Goal: Task Accomplishment & Management: Manage account settings

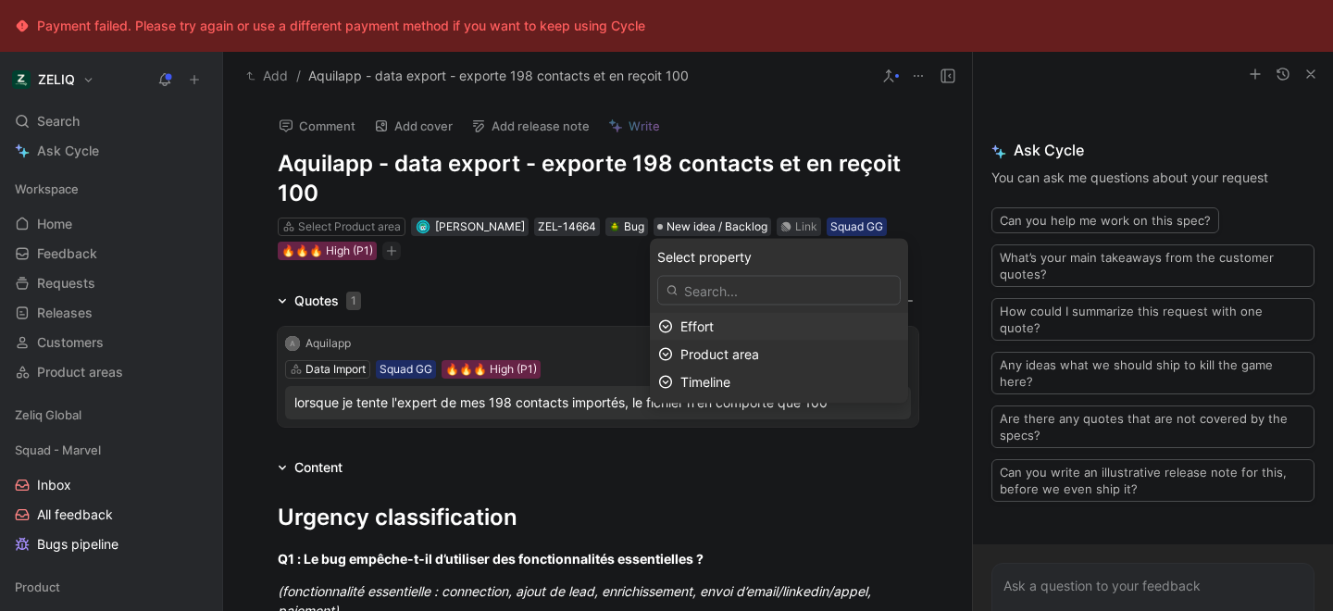
scroll to position [1, 0]
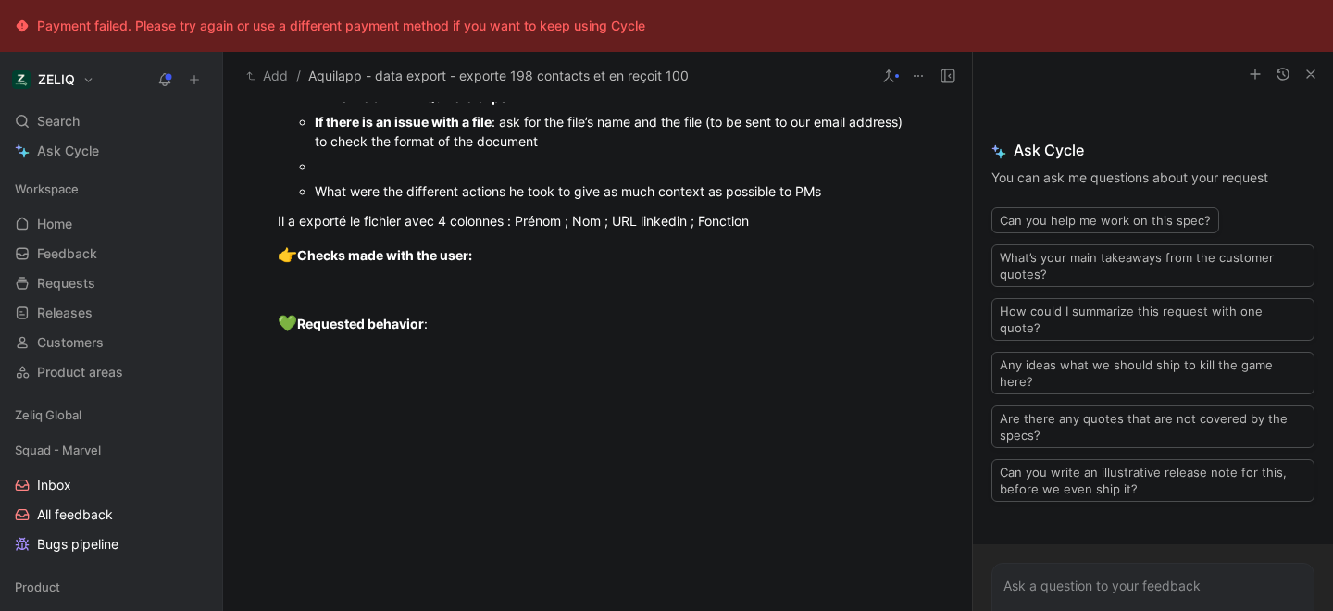
scroll to position [1688, 0]
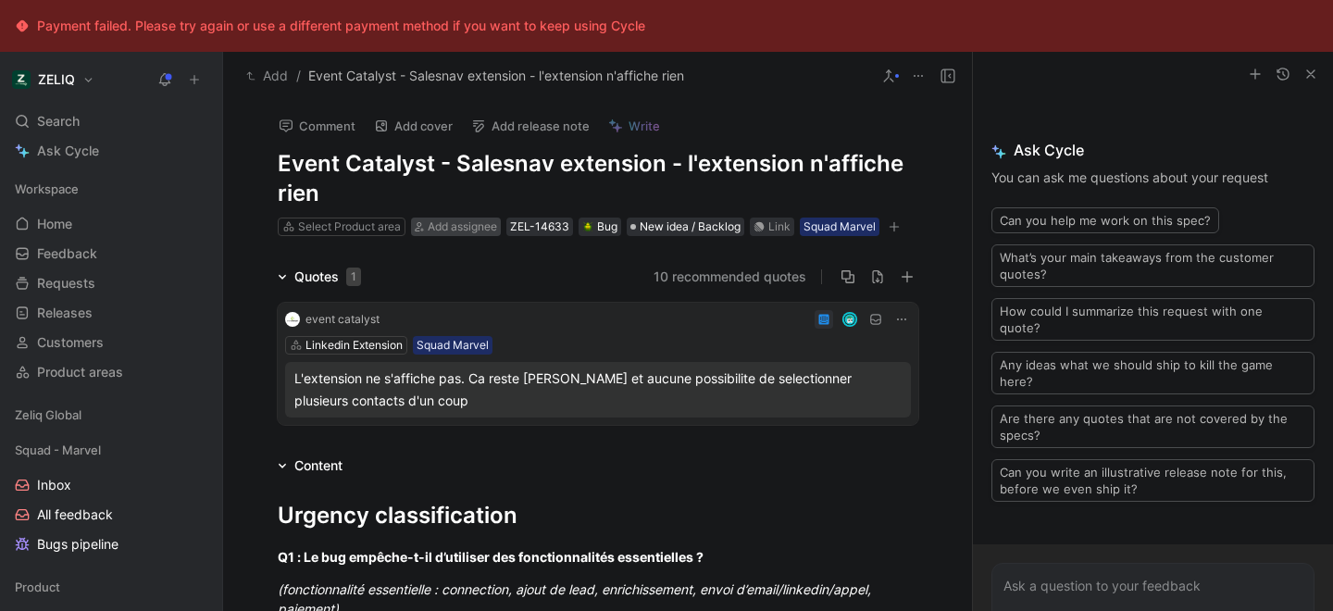
click at [479, 231] on span "Add assignee" at bounding box center [462, 226] width 69 height 14
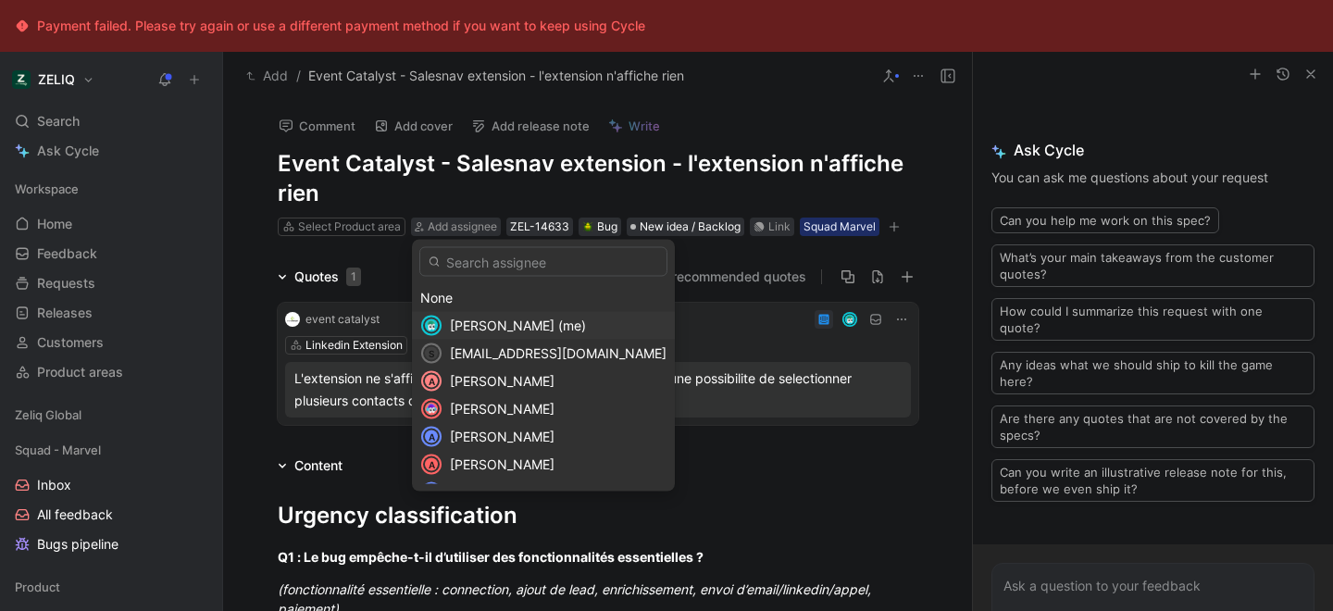
click at [485, 325] on span "Lucas Damoiseau (me)" at bounding box center [518, 326] width 136 height 16
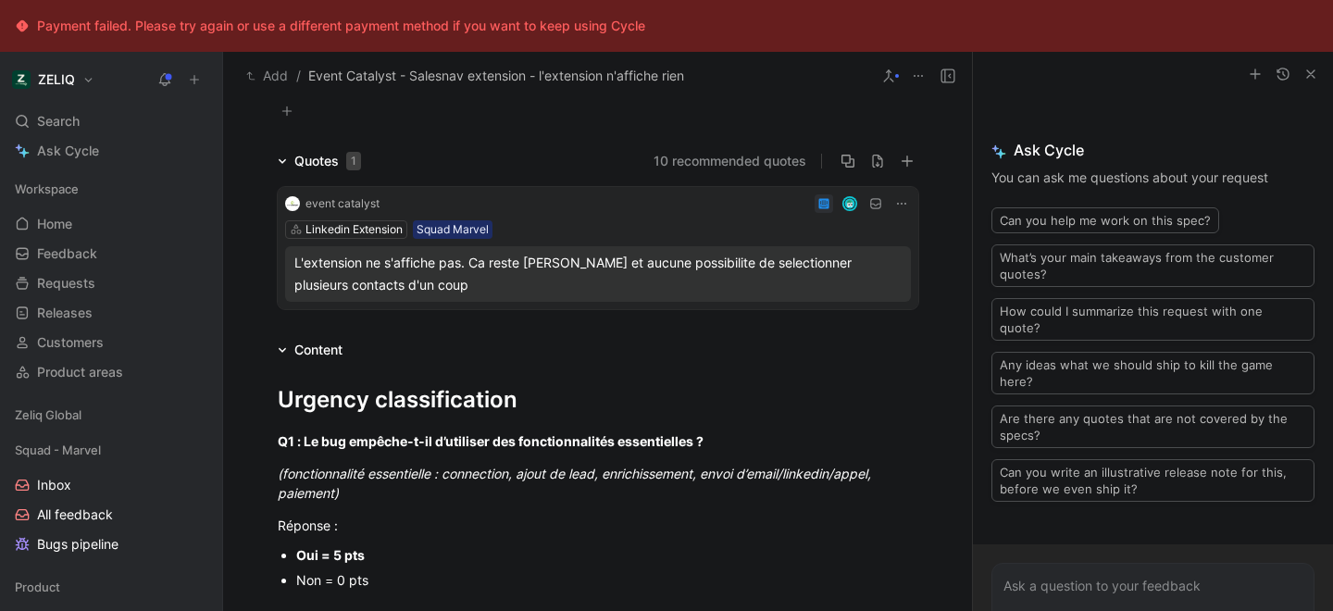
scroll to position [40, 0]
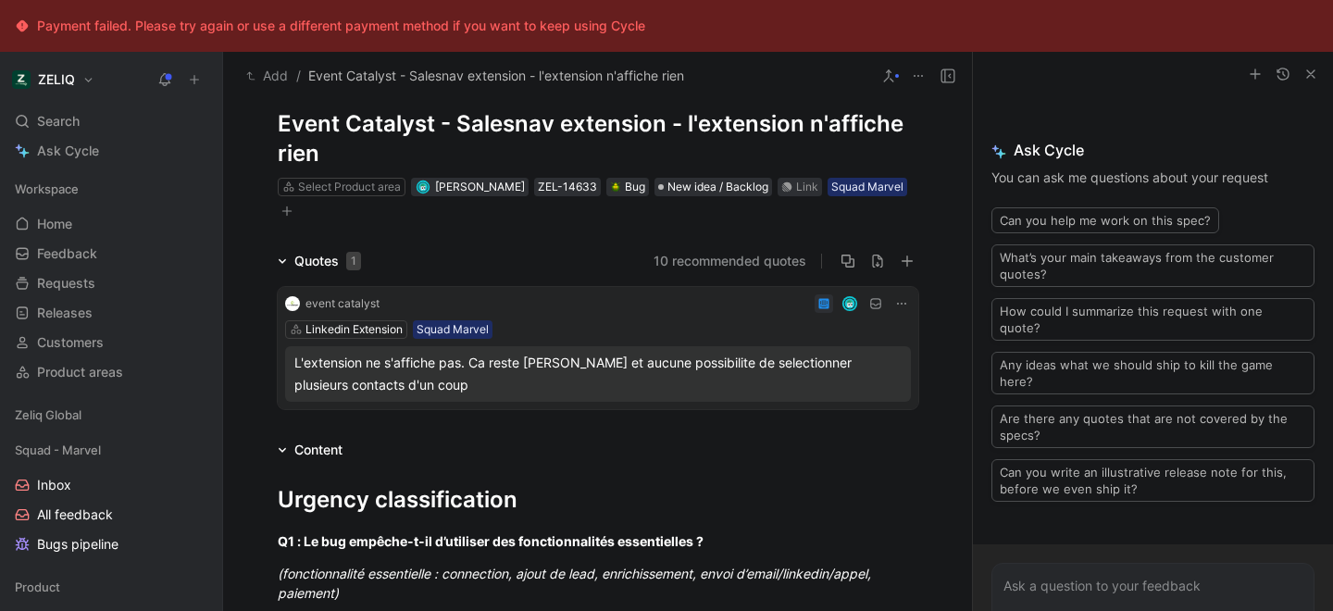
click at [293, 210] on button "button" at bounding box center [287, 211] width 19 height 19
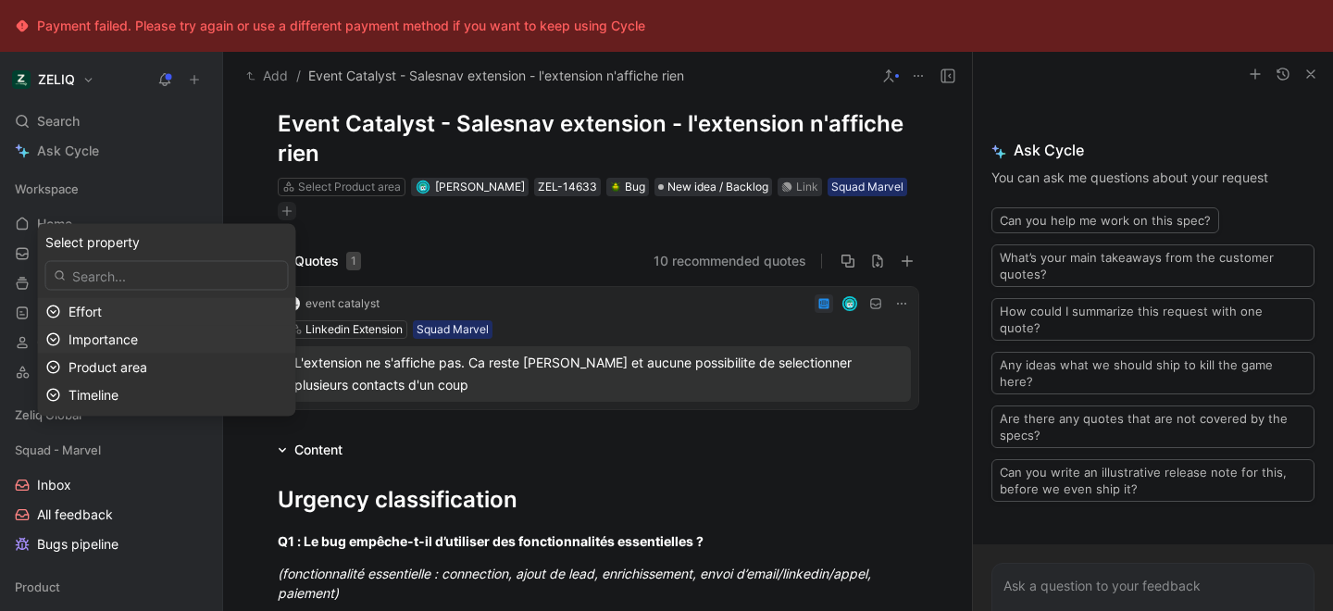
click at [221, 340] on div "Importance" at bounding box center [178, 340] width 219 height 22
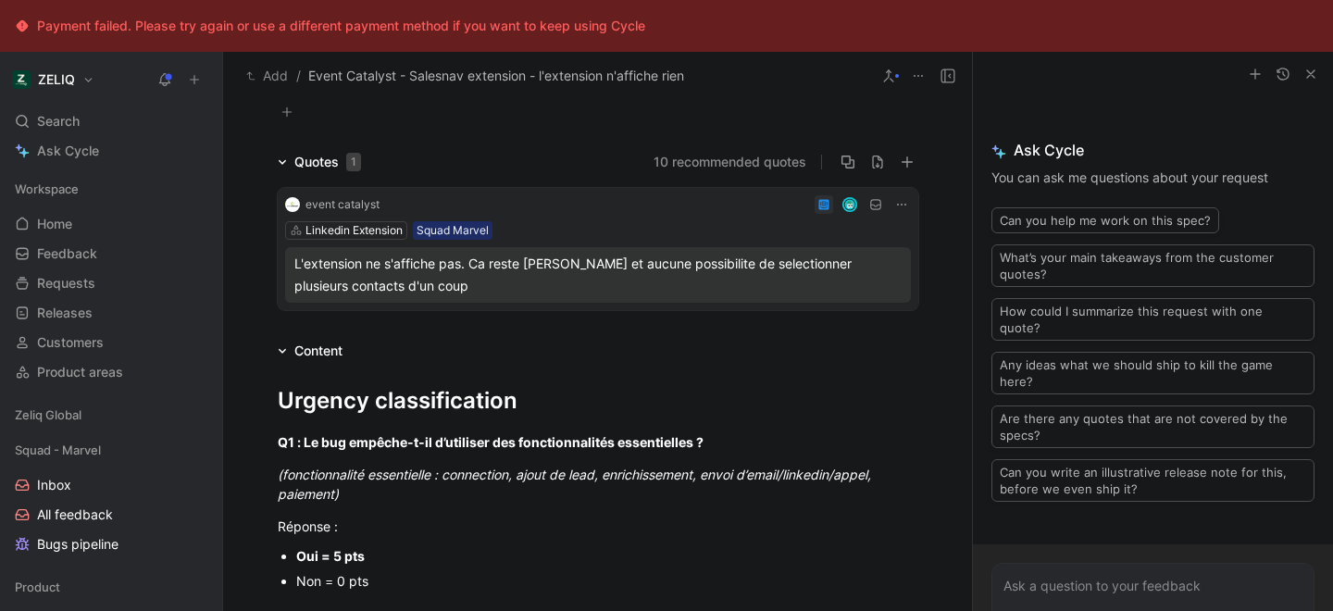
scroll to position [0, 0]
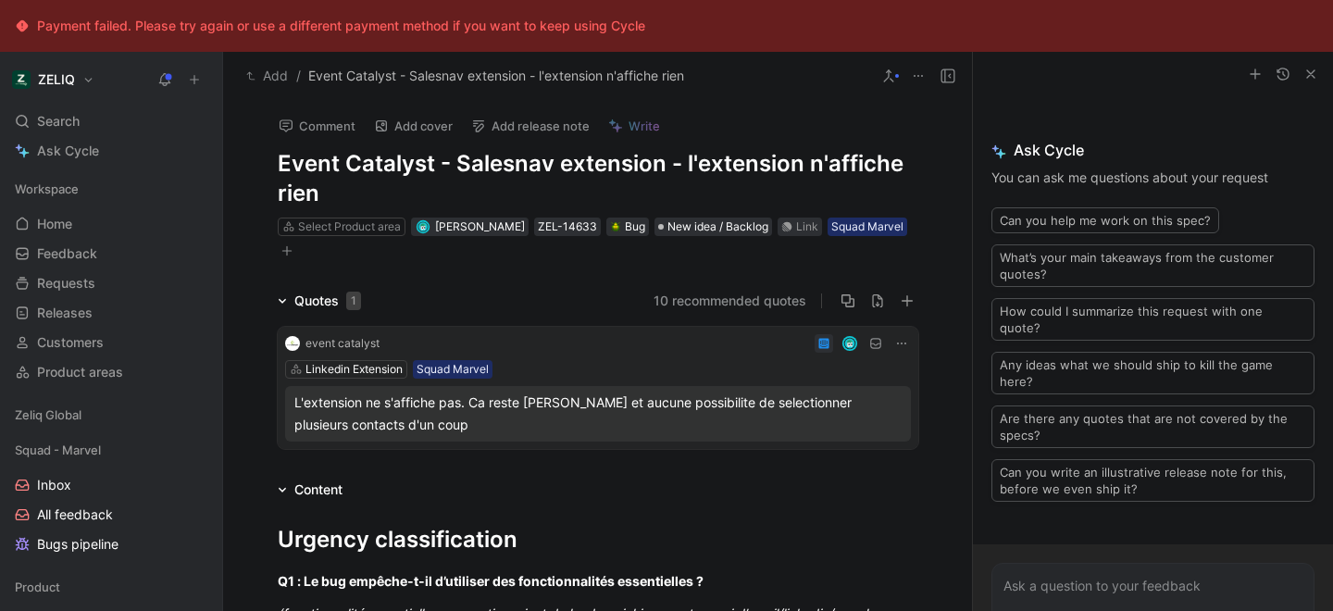
click at [285, 249] on icon "button" at bounding box center [286, 250] width 11 height 11
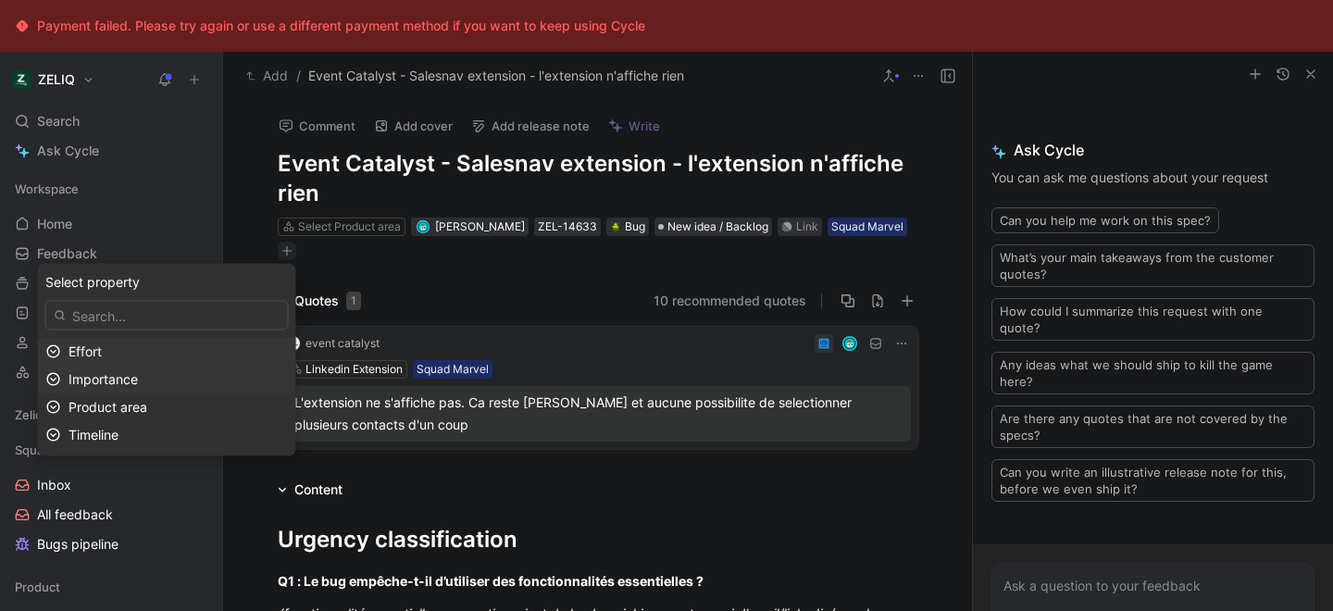
click at [184, 373] on div "Importance" at bounding box center [178, 379] width 219 height 22
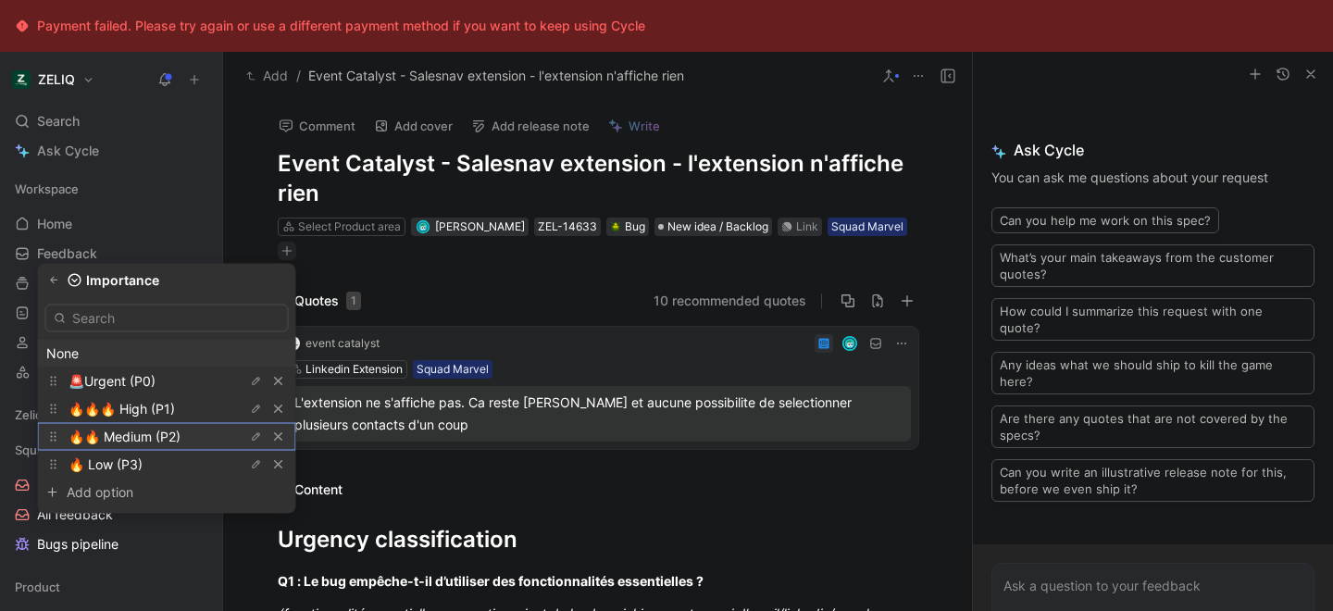
click at [175, 435] on span "🔥🔥 Medium (P2)" at bounding box center [125, 437] width 112 height 16
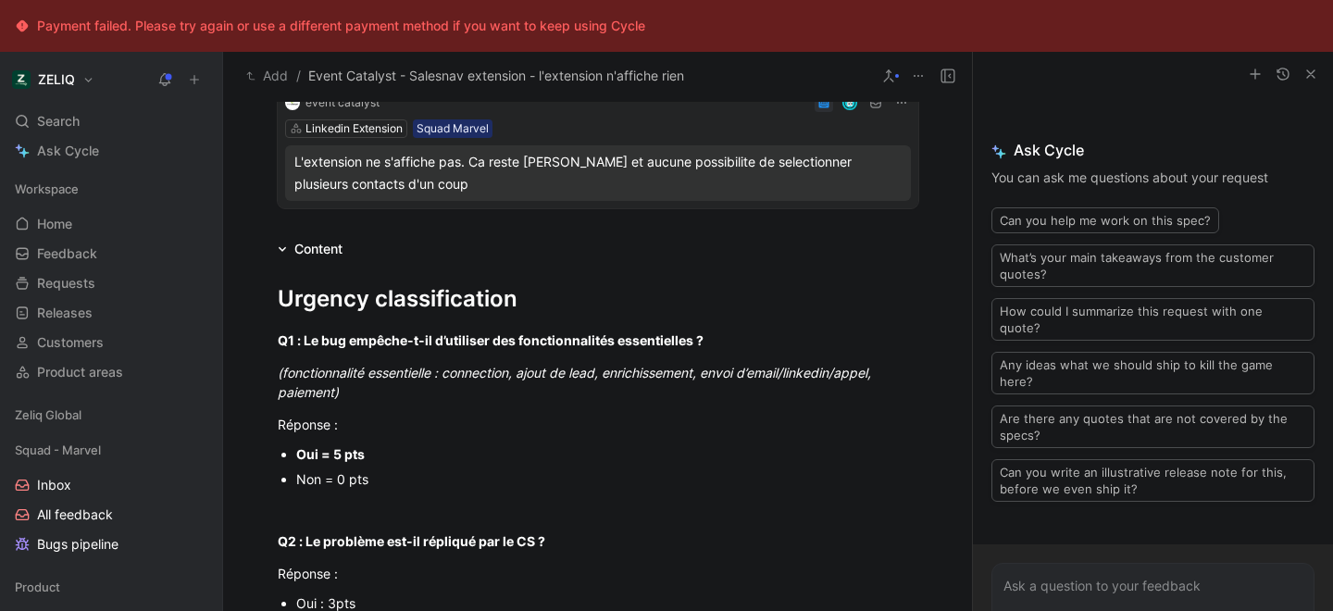
scroll to position [225, 0]
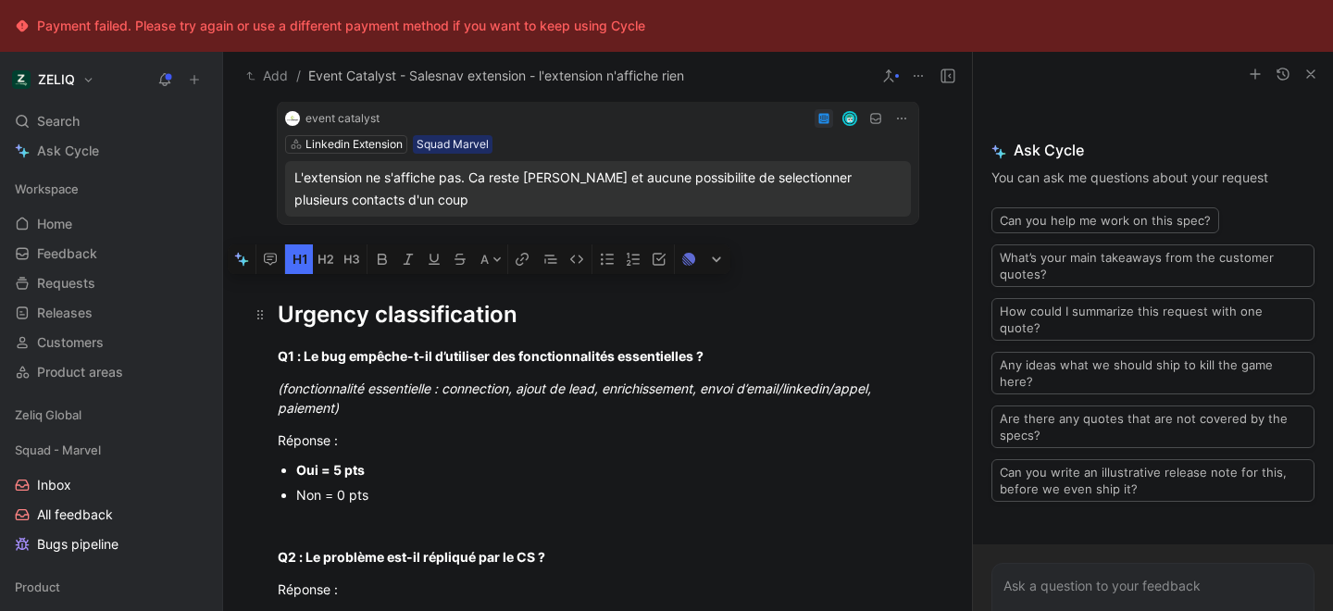
drag, startPoint x: 277, startPoint y: 317, endPoint x: 513, endPoint y: 330, distance: 236.5
click at [513, 330] on div "Urgency classification" at bounding box center [598, 314] width 641 height 33
copy div "Urgency classification"
click at [468, 418] on p "(fonctionnalité essentielle : connection, ajout de lead, enrichissement, envoi …" at bounding box center [598, 398] width 711 height 50
